Goal: Task Accomplishment & Management: Manage account settings

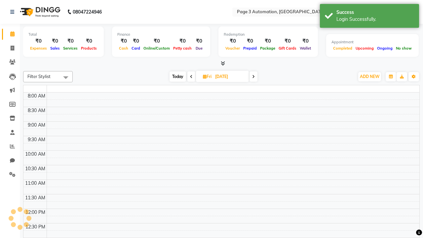
select select "en"
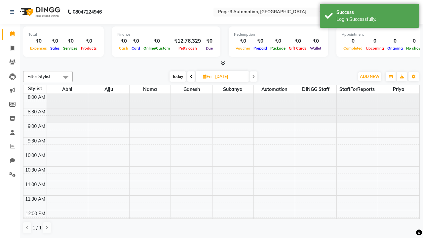
click at [177, 76] on span "Today" at bounding box center [177, 76] width 17 height 10
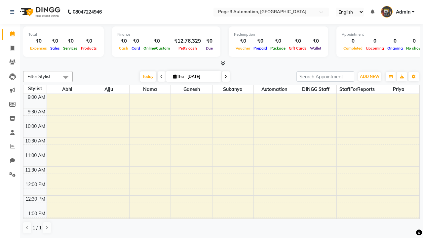
click at [224, 76] on icon at bounding box center [225, 77] width 3 height 4
type input "[DATE]"
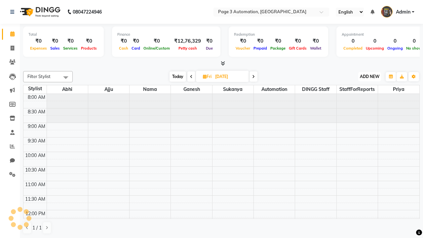
click at [369, 76] on span "ADD NEW" at bounding box center [369, 76] width 19 height 5
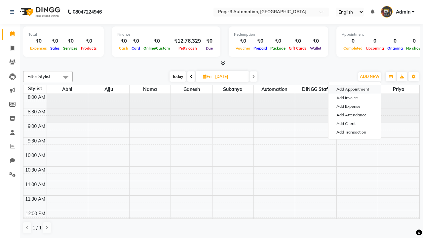
click at [354, 89] on button "Add Appointment" at bounding box center [354, 89] width 52 height 9
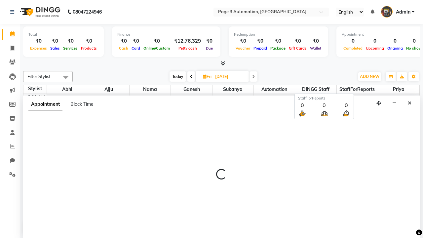
select select "tentative"
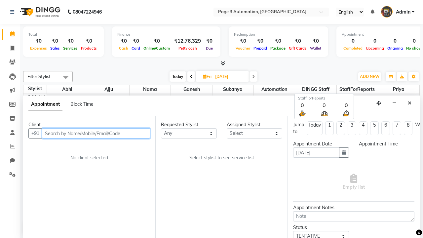
type input "8192346578"
select select "540"
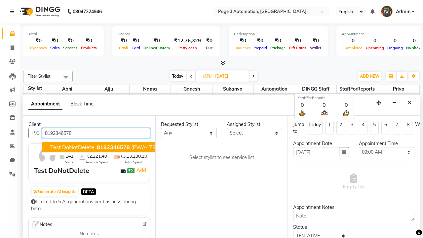
click at [97, 147] on span "8192346578" at bounding box center [113, 147] width 33 height 7
select select "711"
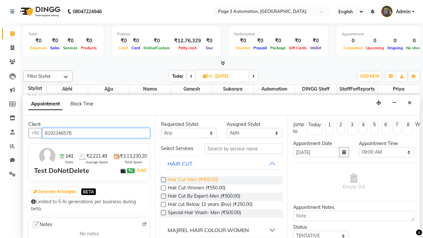
type input "8192346578"
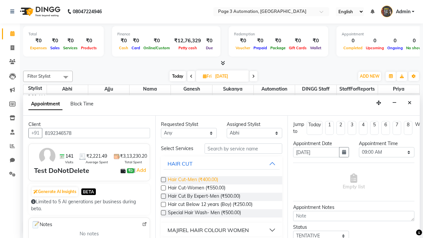
click at [193, 180] on span "Hair Cut-Men (₹400.00)" at bounding box center [193, 180] width 50 height 8
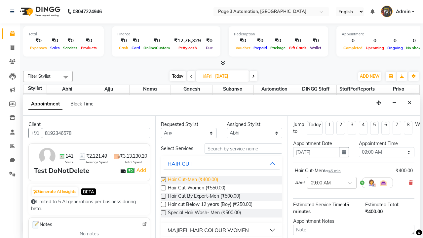
checkbox input "false"
select select "765"
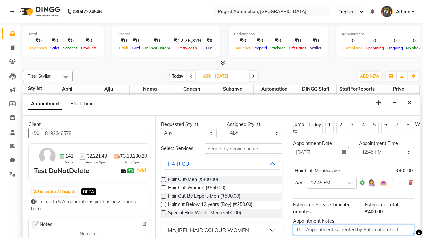
type textarea "This Appointment is created by Automation Test"
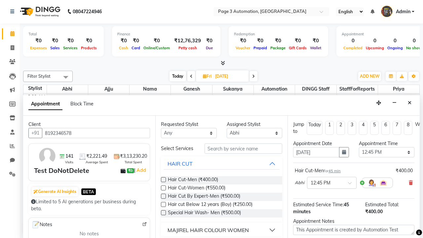
checkbox input "false"
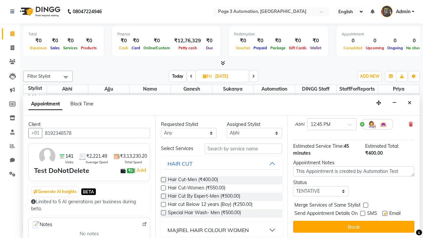
click at [385, 213] on label at bounding box center [384, 213] width 5 height 5
click at [385, 213] on input "checkbox" at bounding box center [384, 214] width 4 height 4
checkbox input "false"
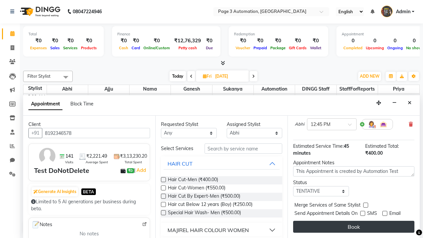
click at [353, 227] on button "Book" at bounding box center [353, 227] width 121 height 12
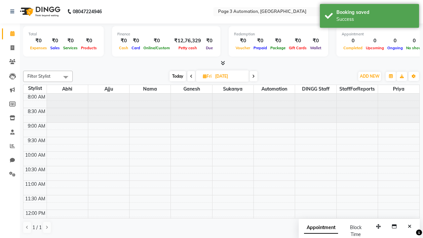
scroll to position [0, 0]
click at [369, 17] on div "Success" at bounding box center [375, 19] width 78 height 7
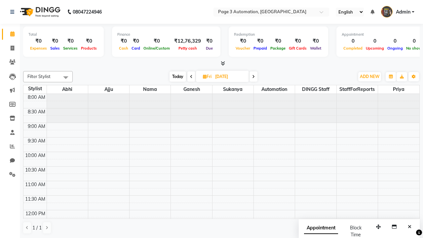
click at [66, 77] on span at bounding box center [65, 77] width 13 height 13
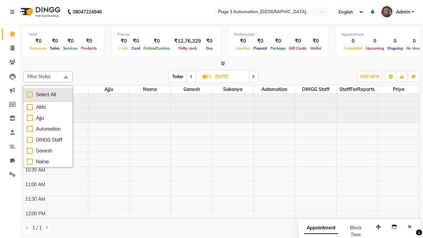
click at [48, 94] on div "Select All" at bounding box center [48, 94] width 42 height 7
checkbox input "true"
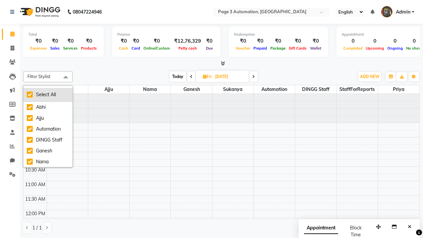
checkbox input "true"
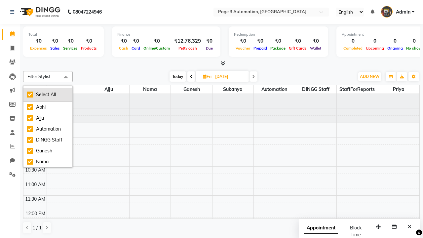
checkbox input "true"
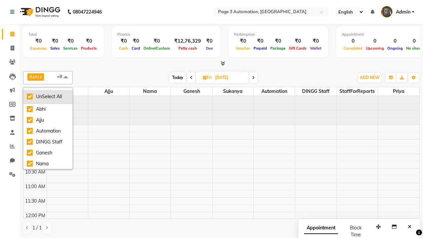
click at [48, 96] on div "UnSelect All" at bounding box center [48, 96] width 42 height 7
checkbox input "false"
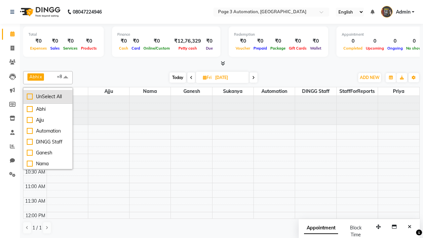
checkbox input "false"
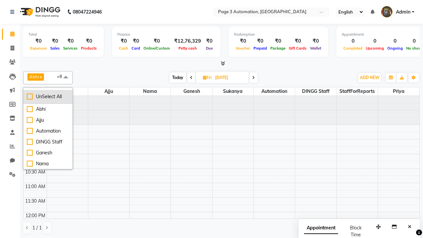
checkbox input "false"
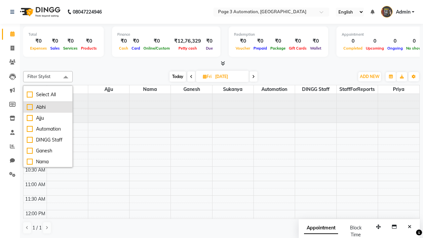
click at [48, 107] on div "Abhi" at bounding box center [48, 107] width 42 height 7
checkbox input "true"
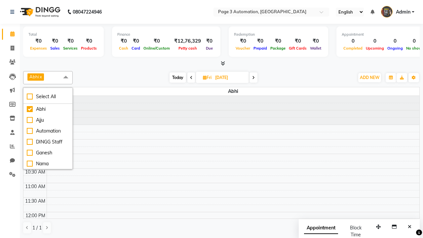
click at [66, 77] on span at bounding box center [65, 77] width 13 height 13
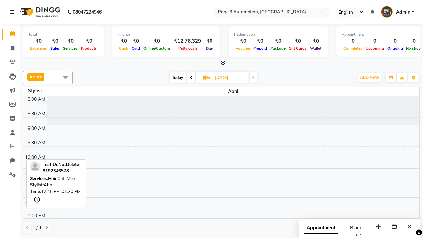
scroll to position [88, 0]
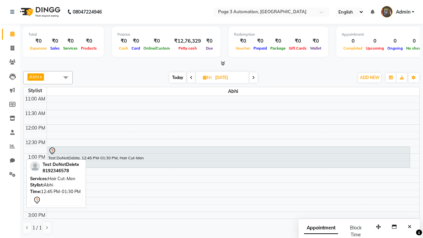
click at [229, 157] on div "Test DoNotDelete, 12:45 PM-01:30 PM, Hair Cut-Men" at bounding box center [229, 157] width 362 height 21
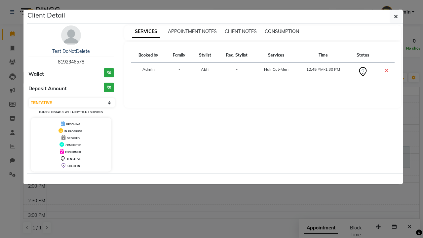
select select "6"
click at [396, 17] on icon "button" at bounding box center [396, 16] width 4 height 5
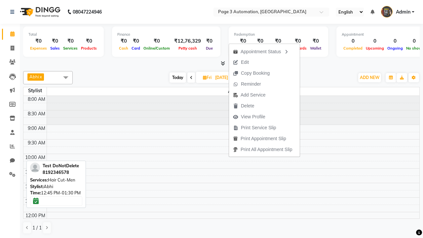
scroll to position [88, 0]
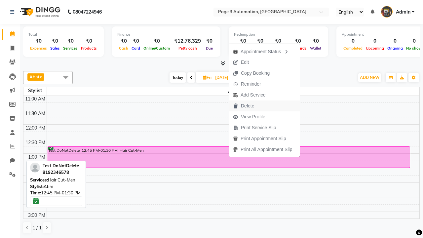
click at [265, 106] on button "Delete" at bounding box center [264, 105] width 71 height 11
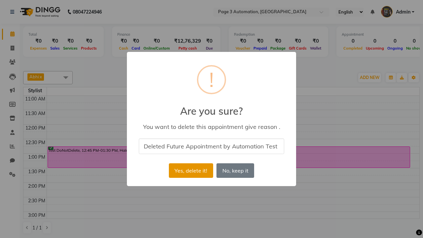
type input "Deleted Future Appointment by Automation Test"
click at [191, 170] on button "Yes, delete it!" at bounding box center [191, 170] width 44 height 15
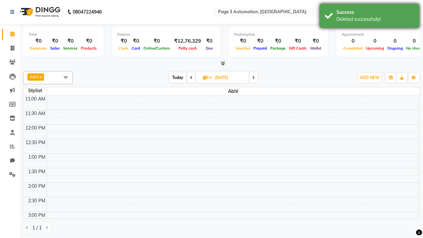
click at [369, 17] on div "Deleted successfully!" at bounding box center [375, 19] width 78 height 7
click at [66, 77] on span at bounding box center [65, 77] width 13 height 13
